Goal: Transaction & Acquisition: Purchase product/service

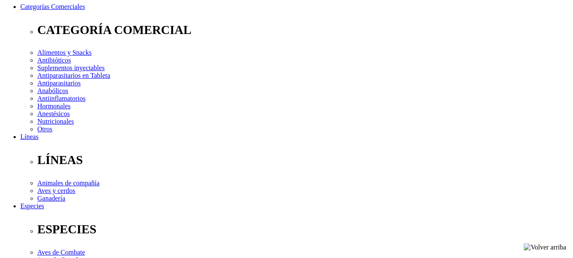
scroll to position [170, 0]
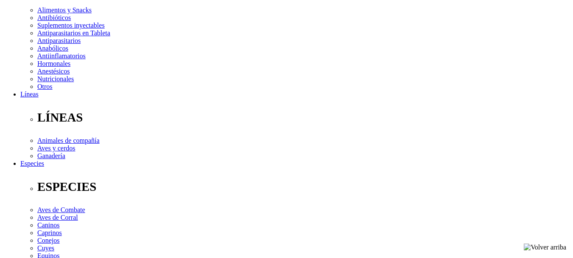
select select "3"
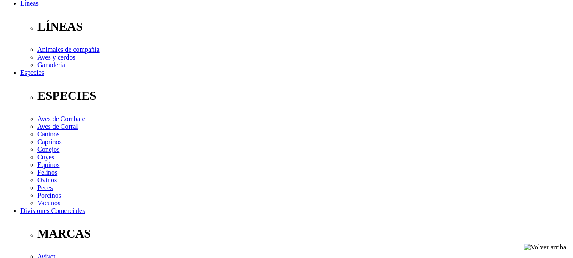
scroll to position [297, 0]
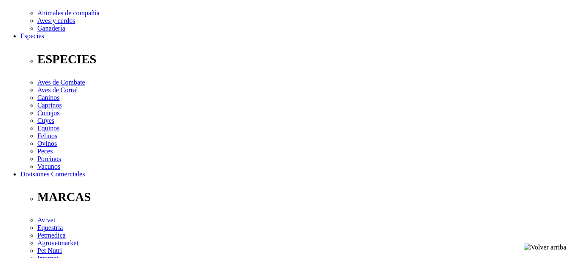
copy div "Loremips dolorsitametcons 526 136 AD Elitseddoeiusmodtempo inci (utla etdolor) …"
